Goal: Task Accomplishment & Management: Use online tool/utility

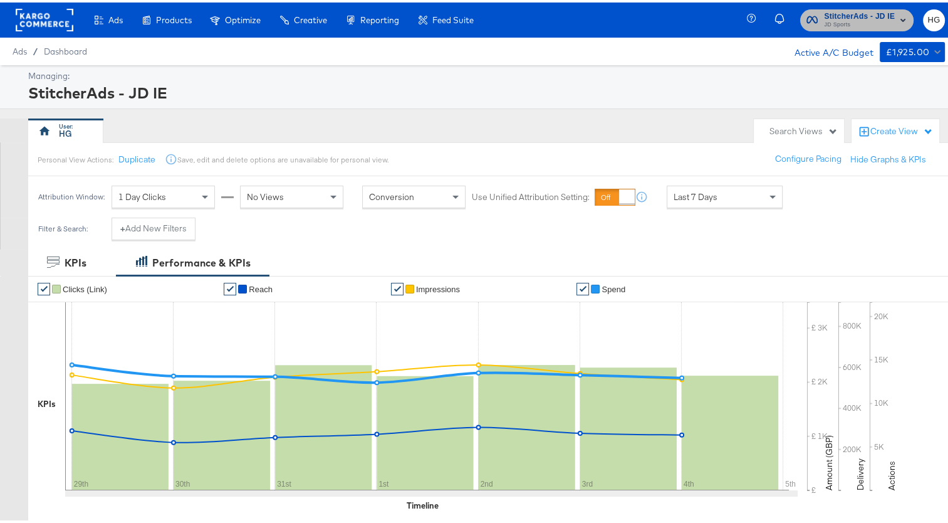
click at [858, 9] on span "StitcherAds - JD IE" at bounding box center [859, 14] width 71 height 13
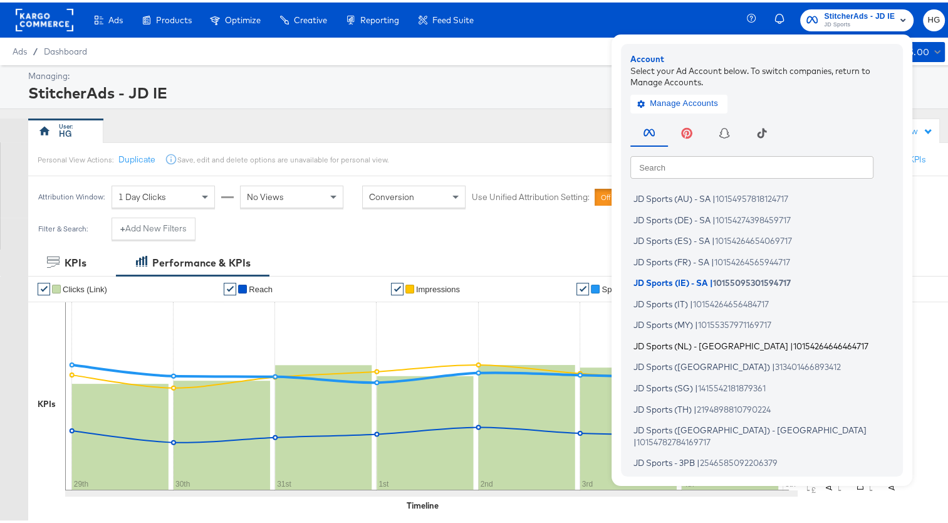
scroll to position [125, 0]
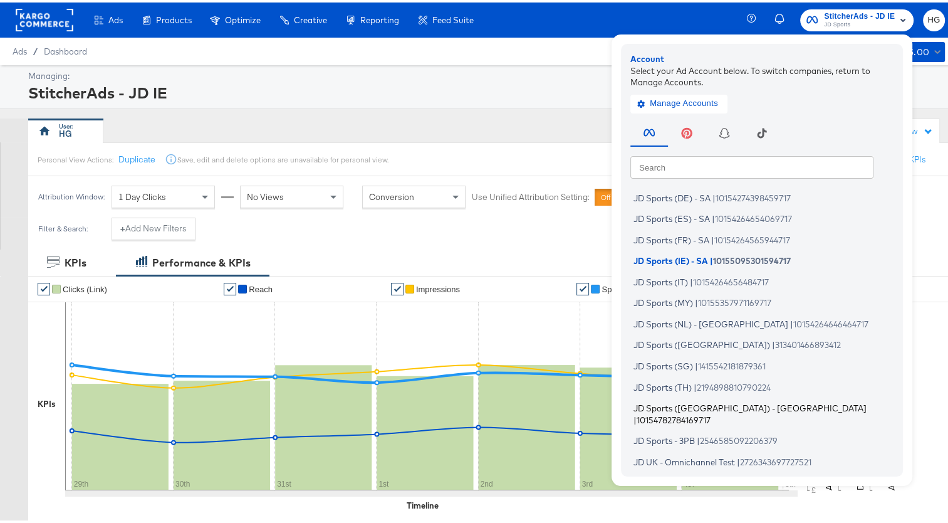
click at [686, 402] on span "JD Sports (UK) - SA" at bounding box center [750, 405] width 233 height 10
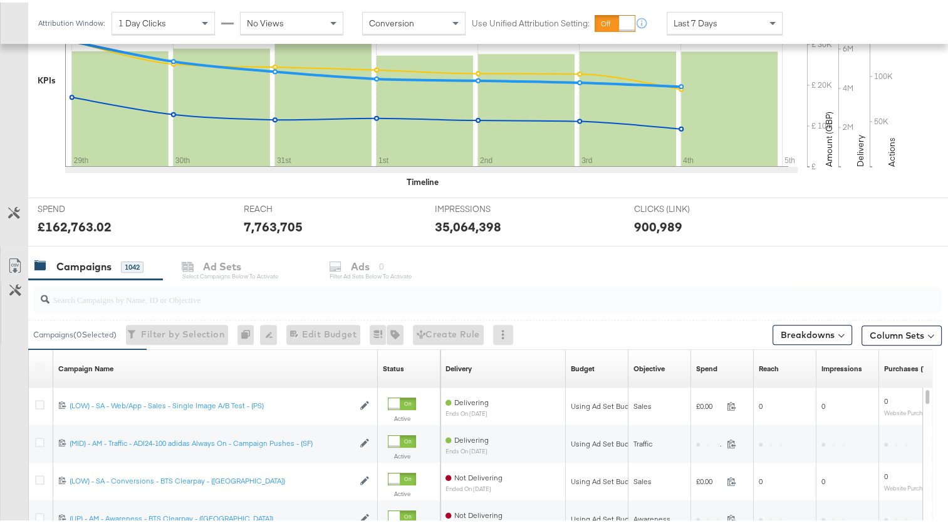
scroll to position [439, 0]
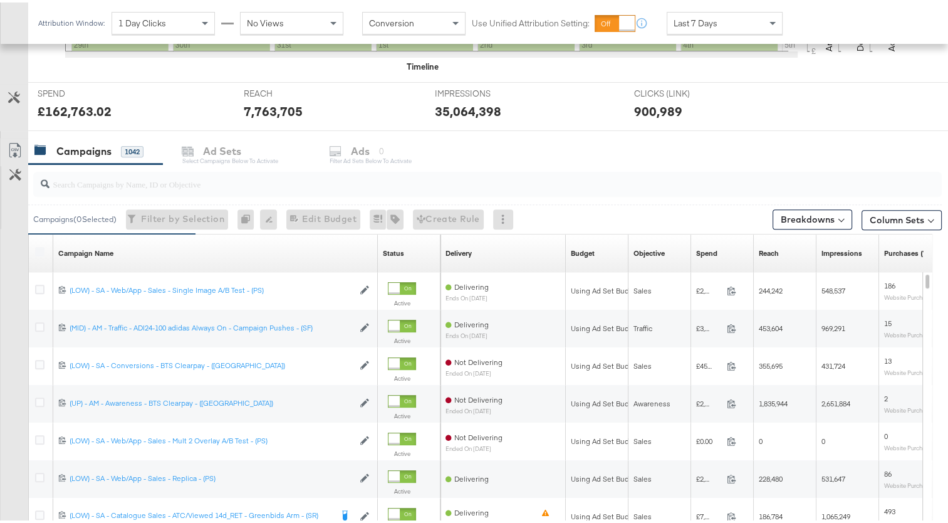
click at [366, 149] on div "Campaigns 1042 Ad Sets Select Campaigns below to activate Ads 0 Filter Ad Sets …" at bounding box center [492, 148] width 929 height 27
click at [245, 177] on input "search" at bounding box center [455, 176] width 811 height 24
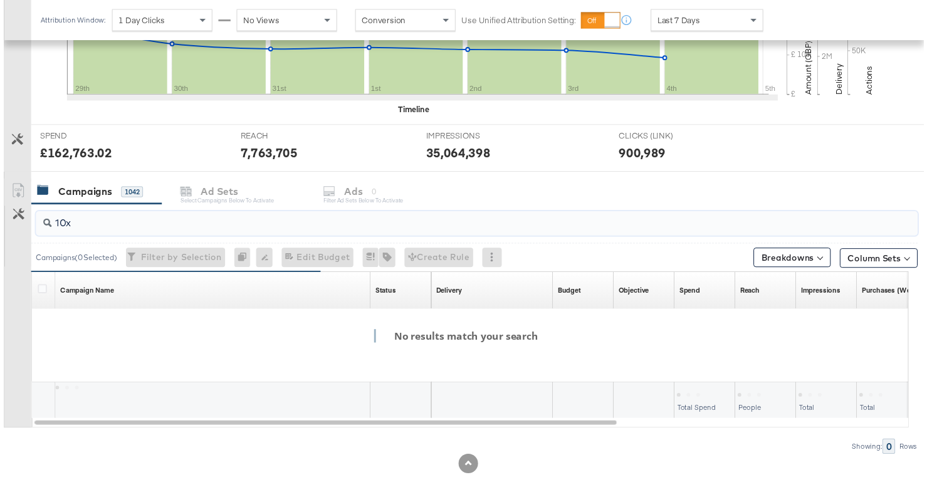
scroll to position [388, 0]
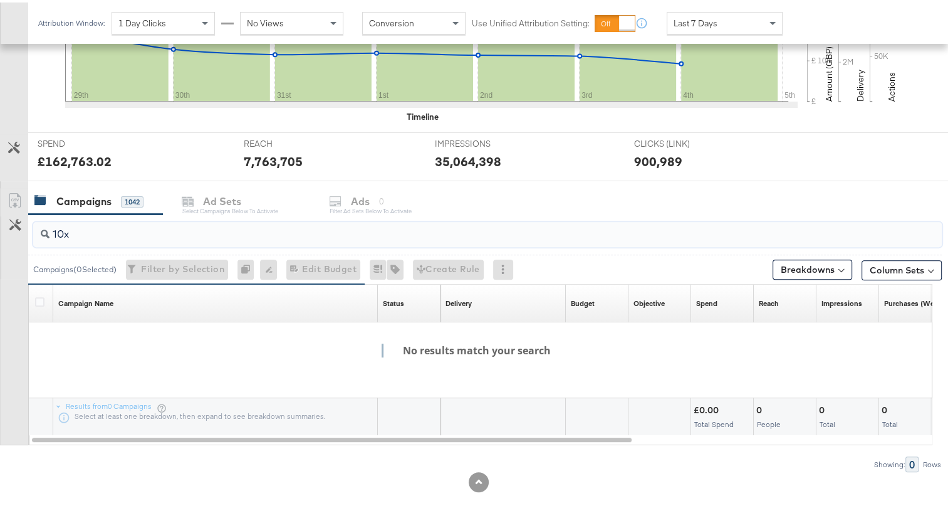
drag, startPoint x: 125, startPoint y: 221, endPoint x: 13, endPoint y: 207, distance: 113.0
click at [13, 212] on div "10x Campaigns ( 0 Selected) Filter by Selection Filter 0 campaigns 0 Rename 0 c…" at bounding box center [471, 341] width 942 height 258
click at [359, 202] on div "Campaigns 1042 Ad Sets Select Campaigns below to activate Ads 0 Filter Ad Sets …" at bounding box center [492, 198] width 929 height 27
click at [89, 232] on input "10x" at bounding box center [455, 226] width 811 height 24
type input "1"
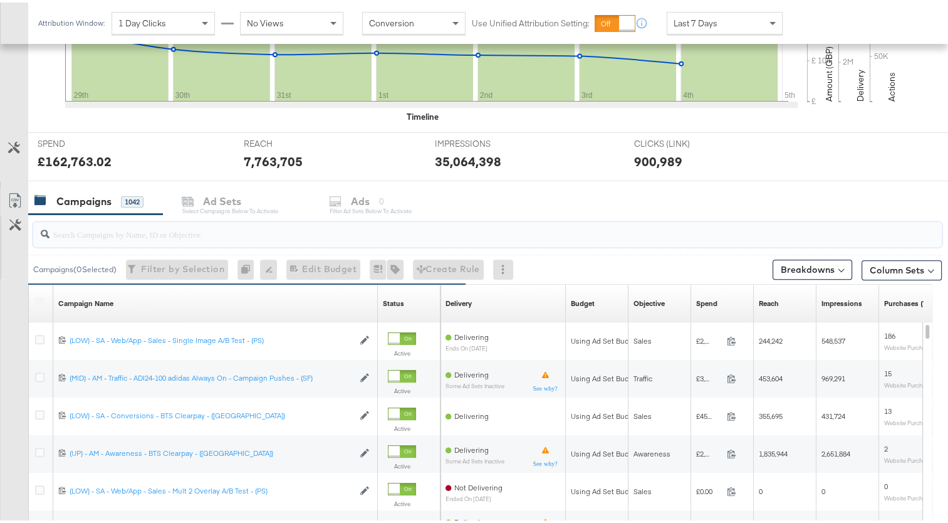
click at [359, 198] on div "Campaigns 1042 Ad Sets Select Campaigns below to activate Ads 0 Filter Ad Sets …" at bounding box center [492, 198] width 929 height 27
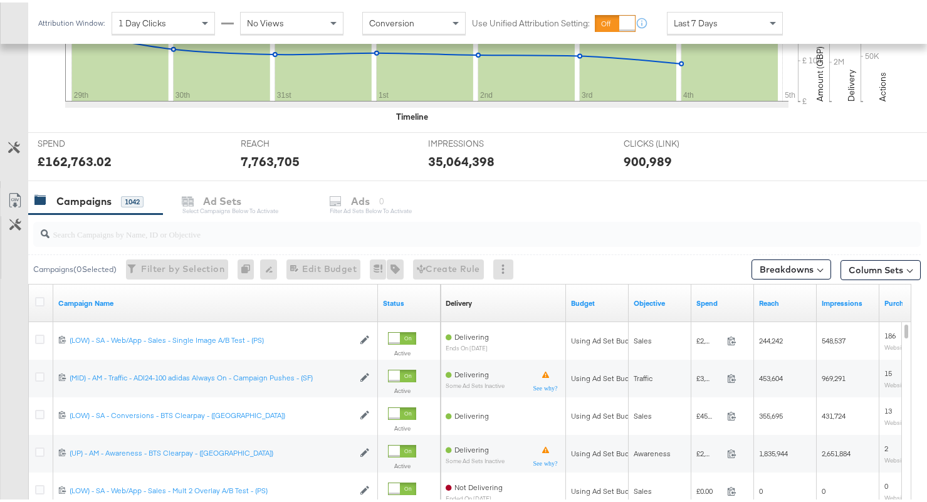
click at [192, 226] on input "search" at bounding box center [446, 226] width 792 height 24
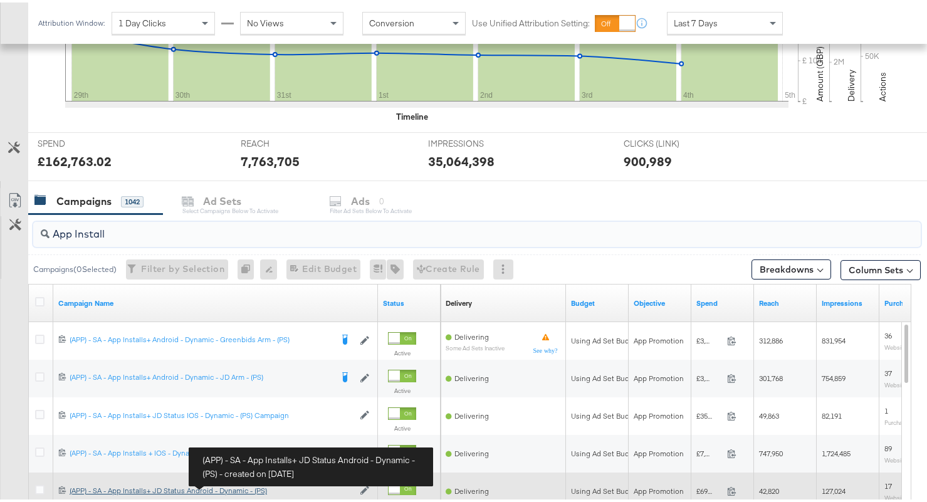
type input "App Install"
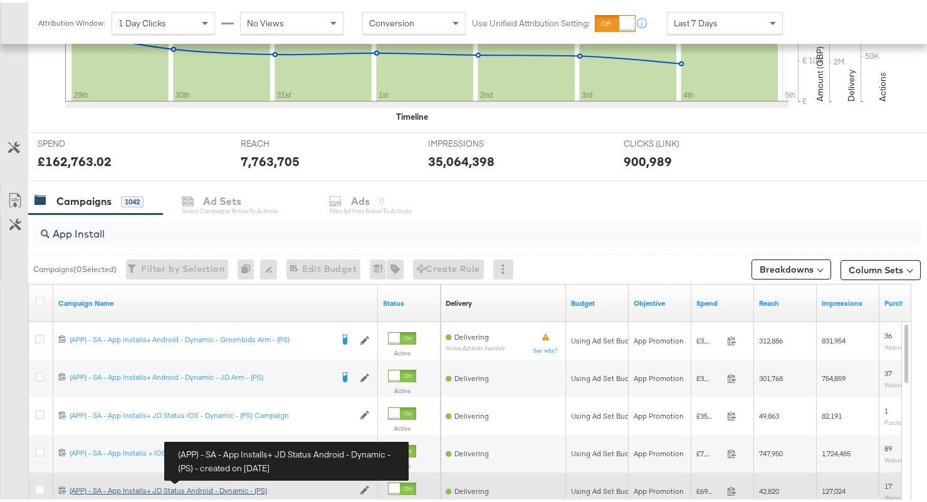
click at [236, 490] on div "(APP) - SA - App Installs+ JD Status Android - Dynamic - (PS) (APP) - SA - App …" at bounding box center [212, 488] width 284 height 10
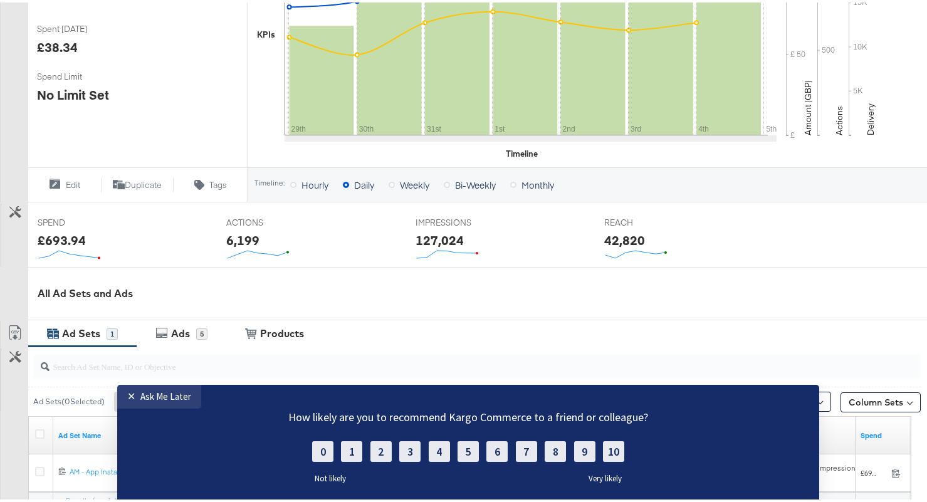
scroll to position [439, 0]
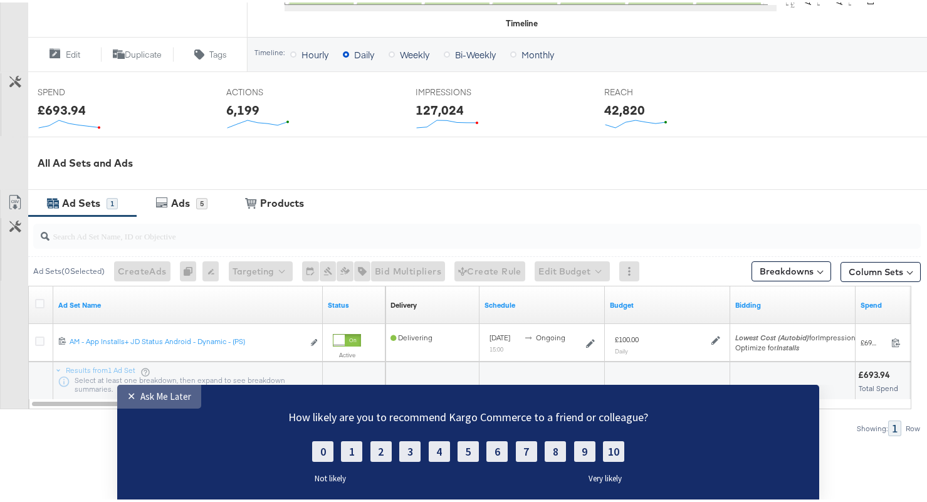
click at [122, 394] on link "✕ Ask Me Later" at bounding box center [159, 397] width 84 height 24
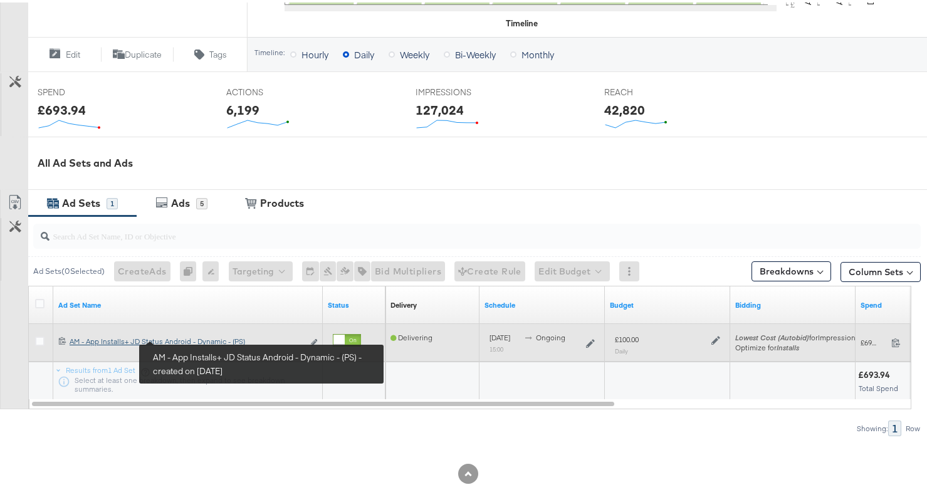
click at [112, 336] on div "AM - App Installs+ JD Status Android - Dynamic - (PS) AM - App Installs+ JD Sta…" at bounding box center [187, 339] width 234 height 10
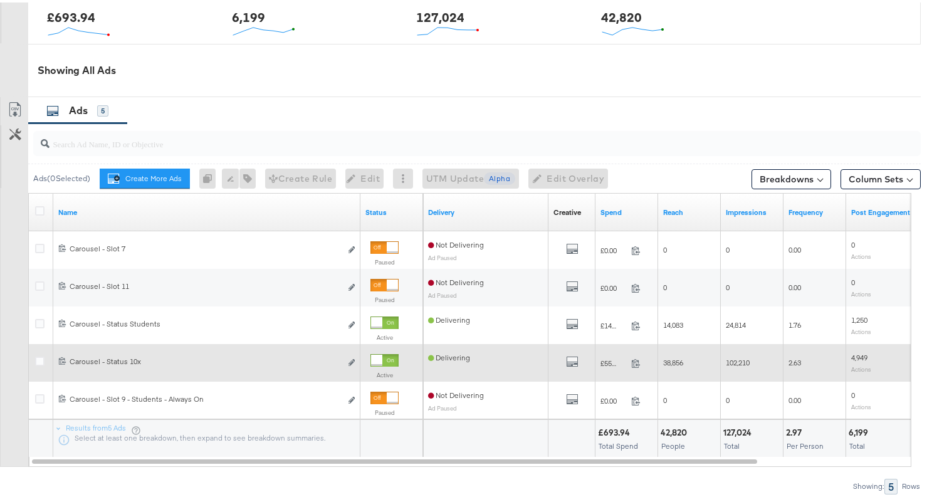
scroll to position [638, 0]
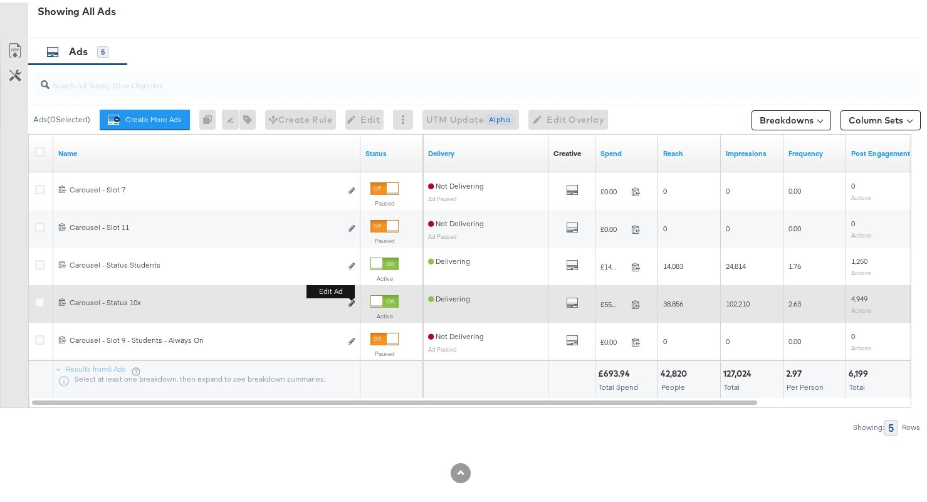
click at [352, 301] on icon "link" at bounding box center [351, 301] width 6 height 7
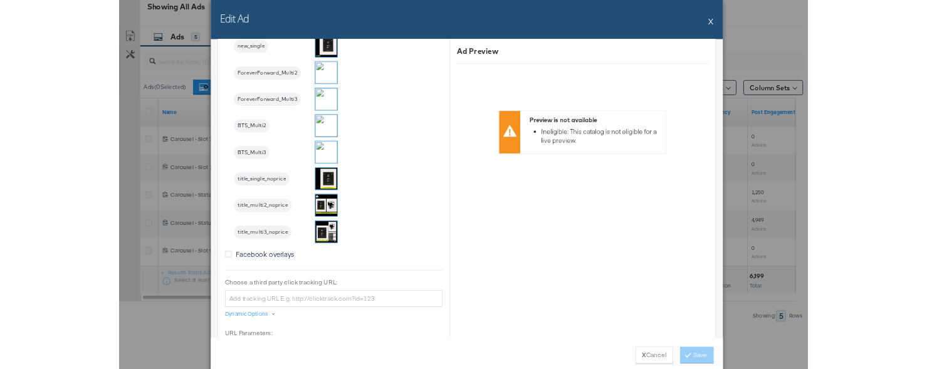
scroll to position [1567, 0]
